Goal: Information Seeking & Learning: Learn about a topic

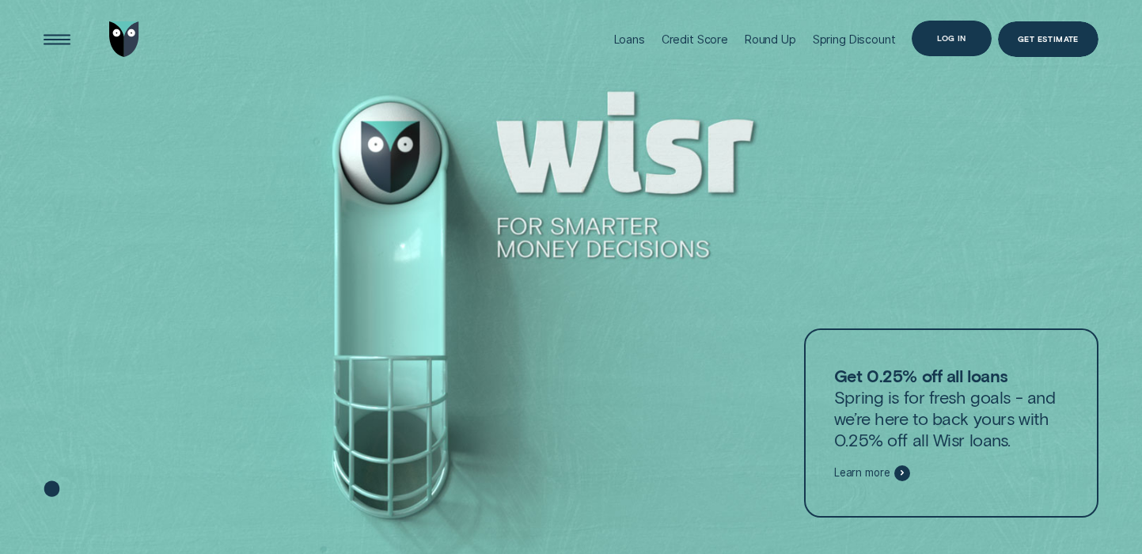
click at [960, 38] on div "Log in" at bounding box center [951, 38] width 29 height 7
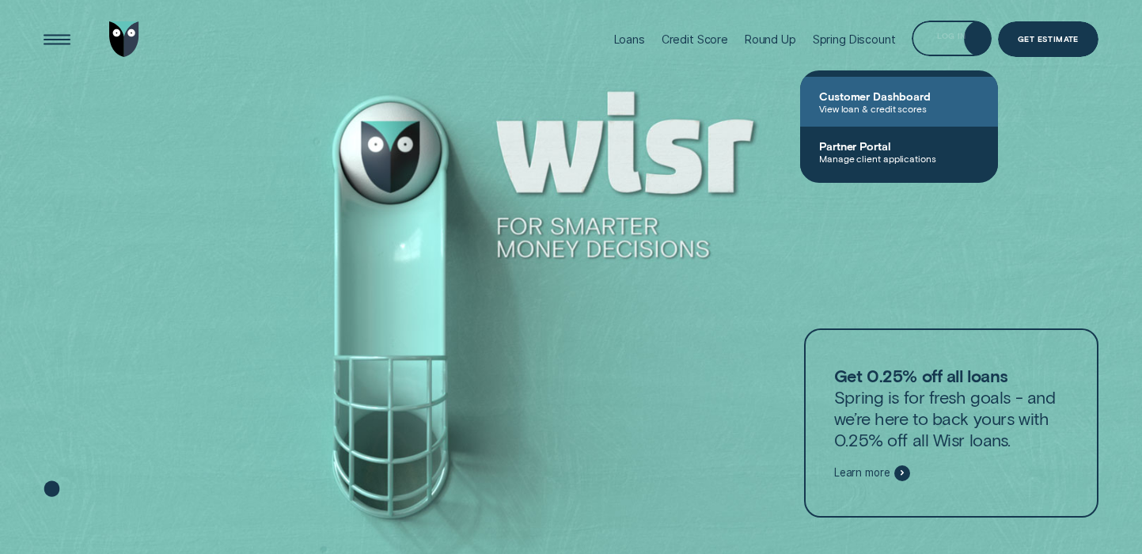
click at [871, 97] on span "Customer Dashboard" at bounding box center [899, 95] width 160 height 13
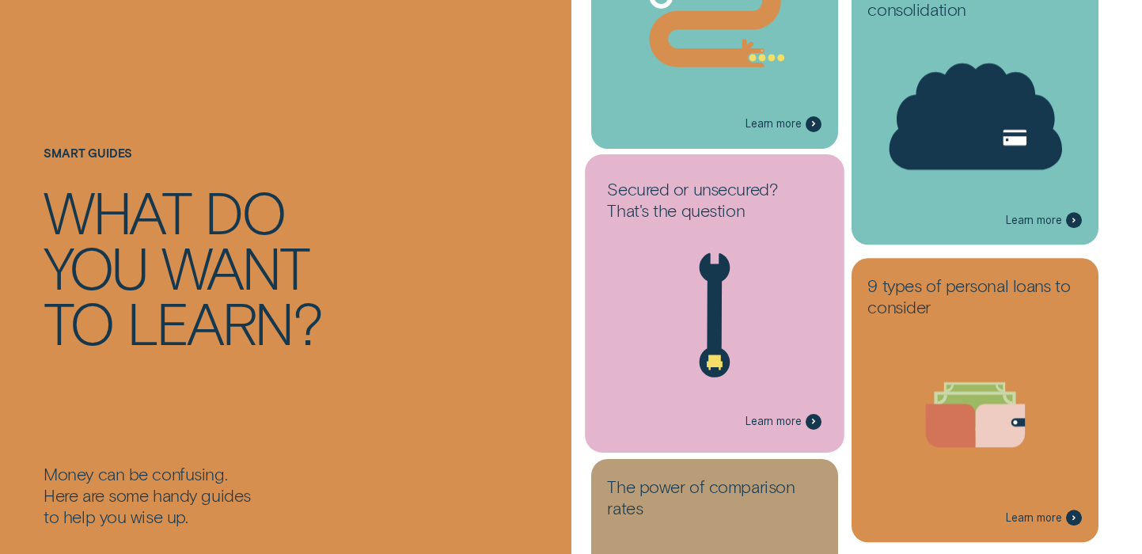
scroll to position [1004, 0]
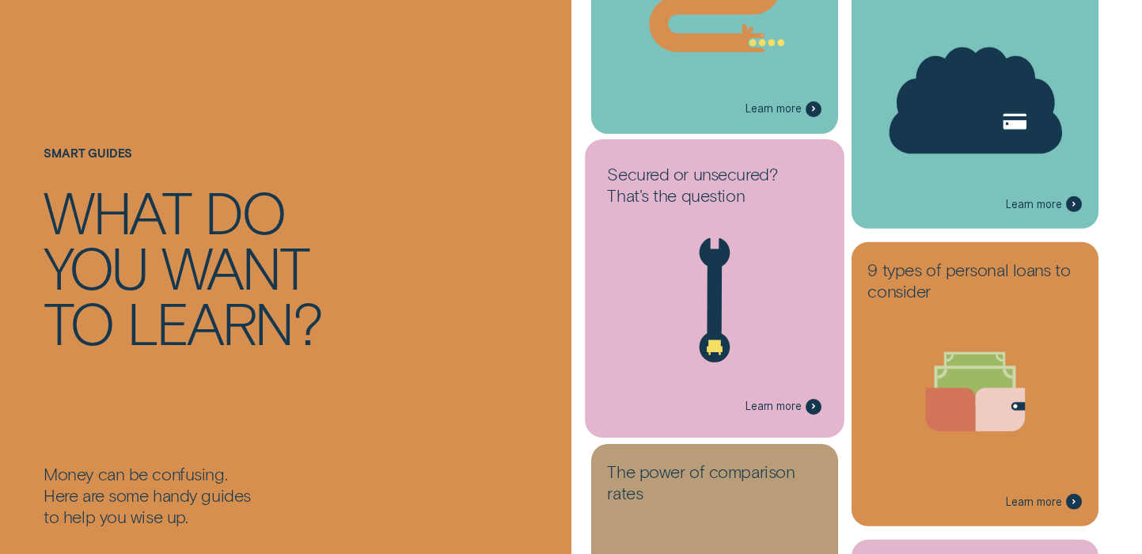
click at [720, 291] on icon at bounding box center [714, 300] width 31 height 124
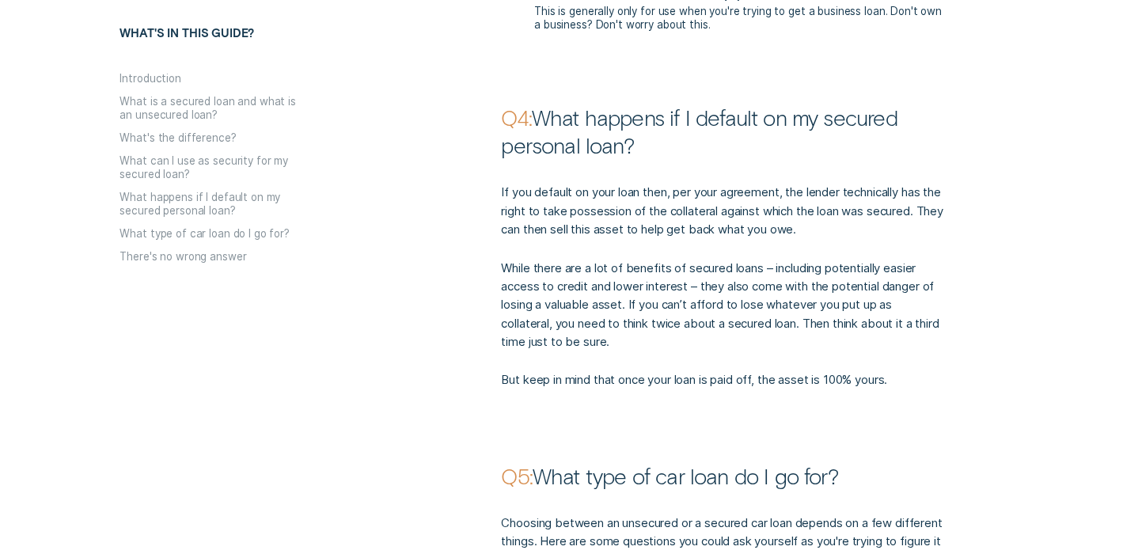
scroll to position [2093, 0]
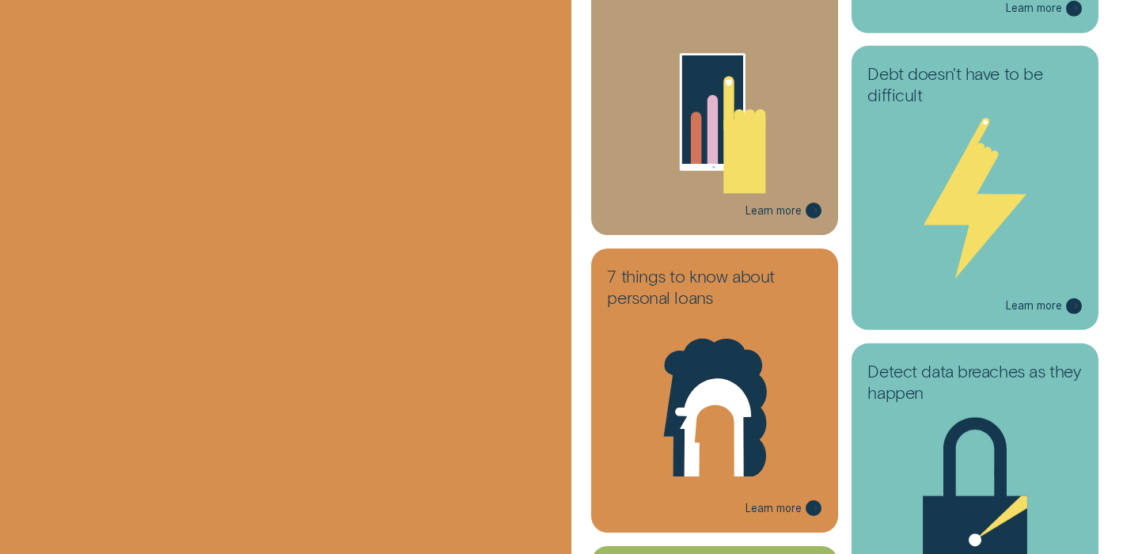
scroll to position [1004, 0]
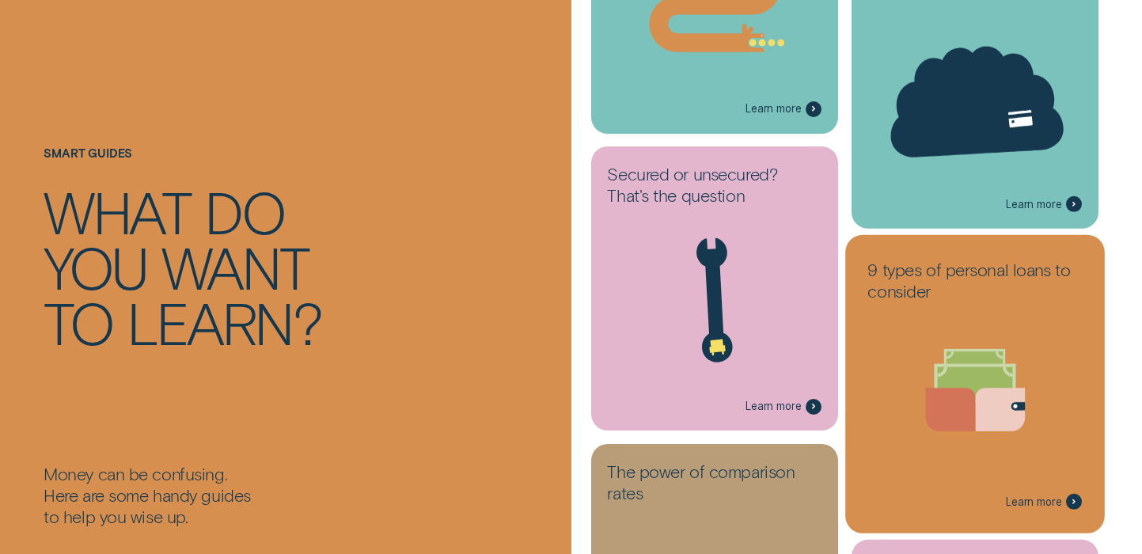
click at [956, 288] on h3 "9 types of personal loans to consider" at bounding box center [975, 283] width 215 height 50
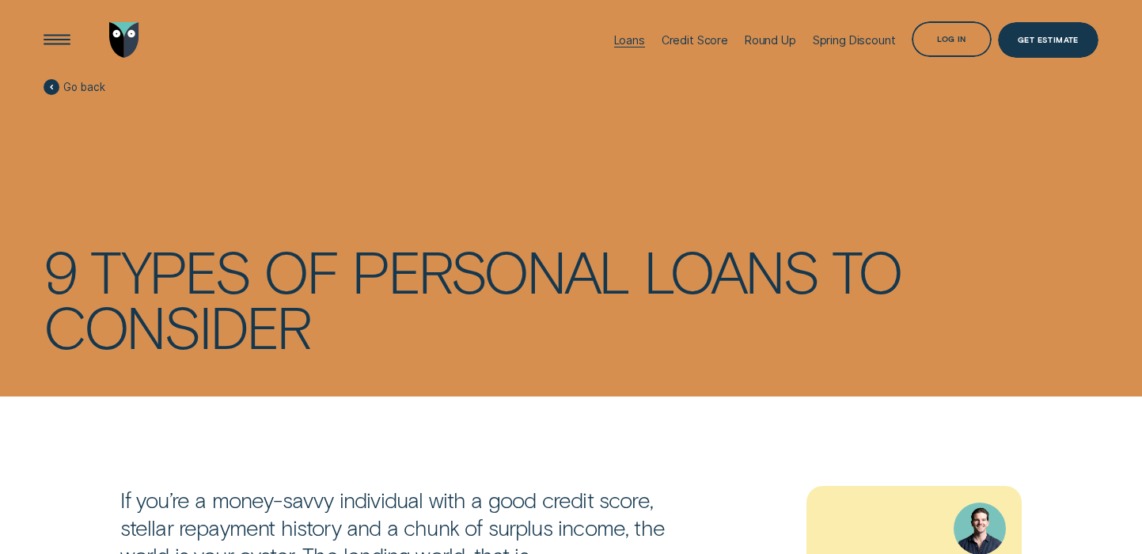
click at [624, 39] on div "Loans" at bounding box center [629, 39] width 31 height 13
